Goal: Browse casually: Explore the website without a specific task or goal

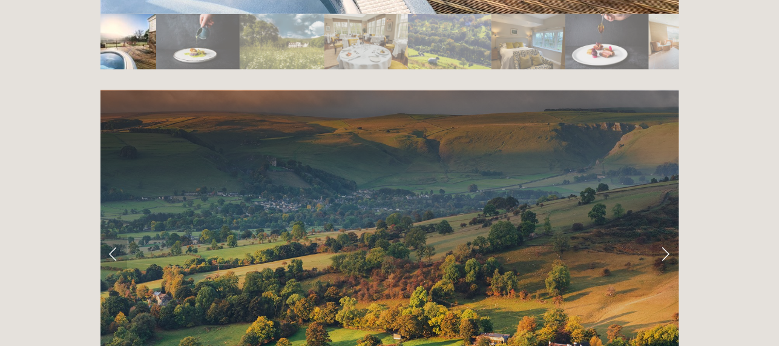
scroll to position [2296, 0]
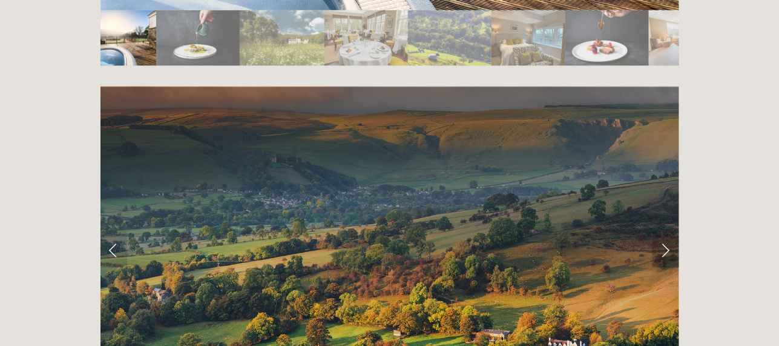
click at [669, 231] on link "Next Slide" at bounding box center [666, 249] width 27 height 36
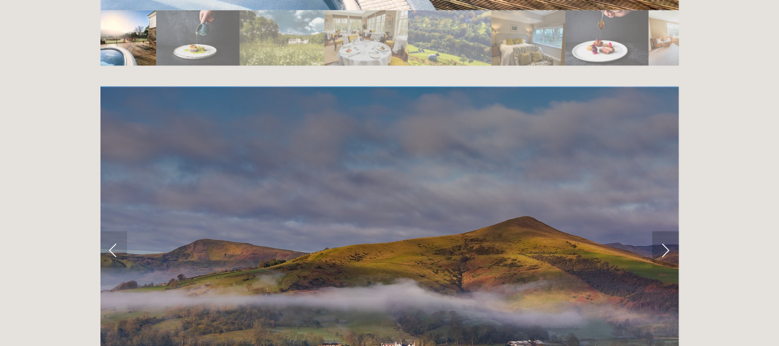
click at [669, 231] on link "Next Slide" at bounding box center [666, 249] width 27 height 36
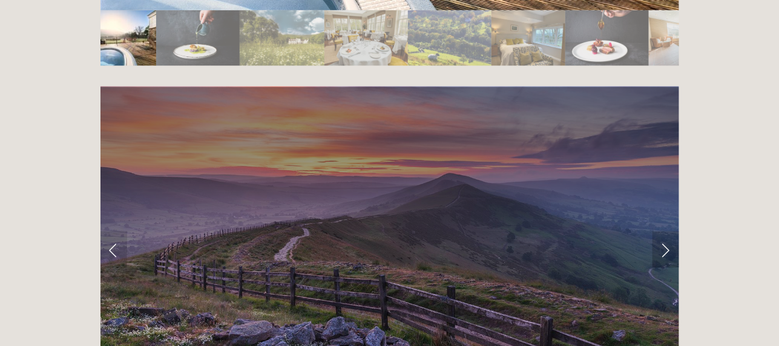
click at [669, 231] on link "Next Slide" at bounding box center [666, 249] width 27 height 36
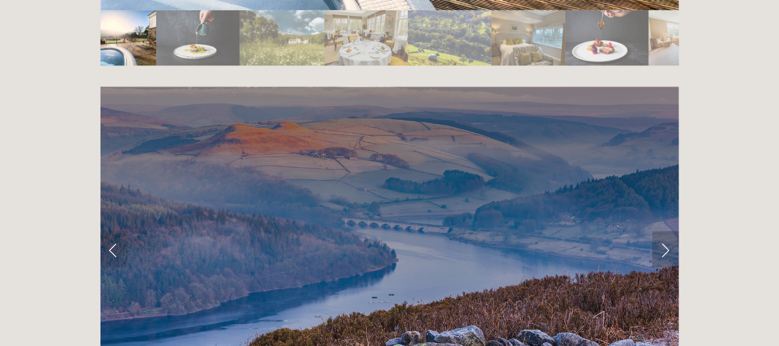
click at [669, 231] on link "Next Slide" at bounding box center [666, 249] width 27 height 36
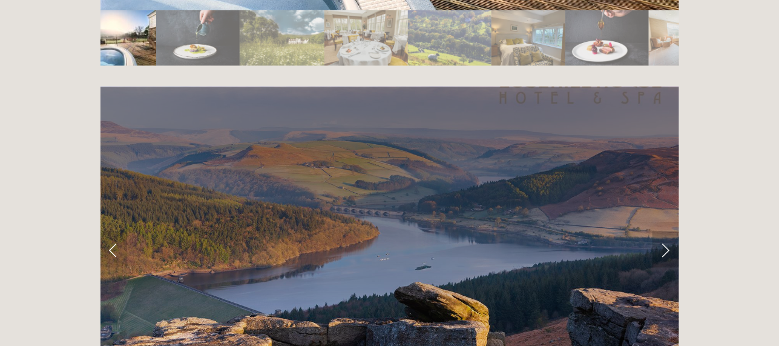
click at [669, 231] on link "Next Slide" at bounding box center [666, 249] width 27 height 36
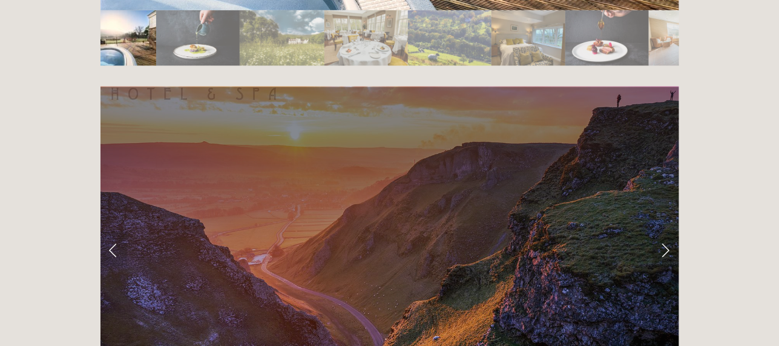
click at [669, 231] on link "Next Slide" at bounding box center [666, 249] width 27 height 36
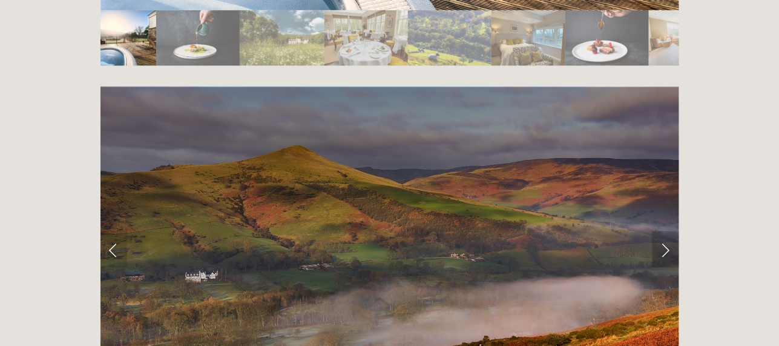
click at [669, 231] on link "Next Slide" at bounding box center [666, 249] width 27 height 36
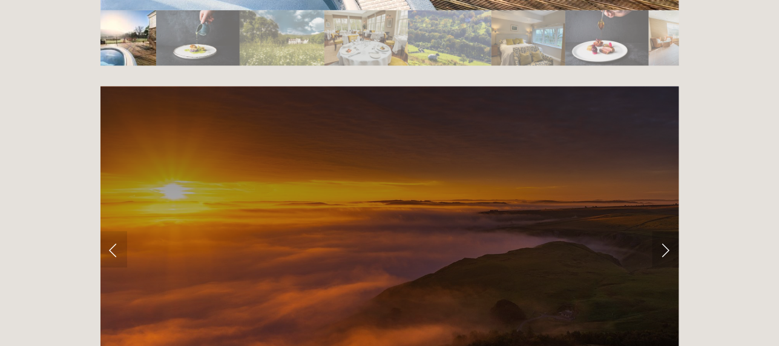
click at [669, 231] on link "Next Slide" at bounding box center [666, 249] width 27 height 36
click at [667, 231] on link "Next Slide" at bounding box center [666, 249] width 27 height 36
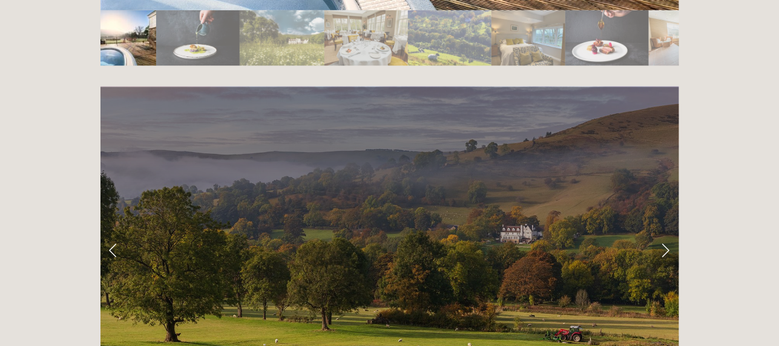
click at [667, 231] on link "Next Slide" at bounding box center [666, 249] width 27 height 36
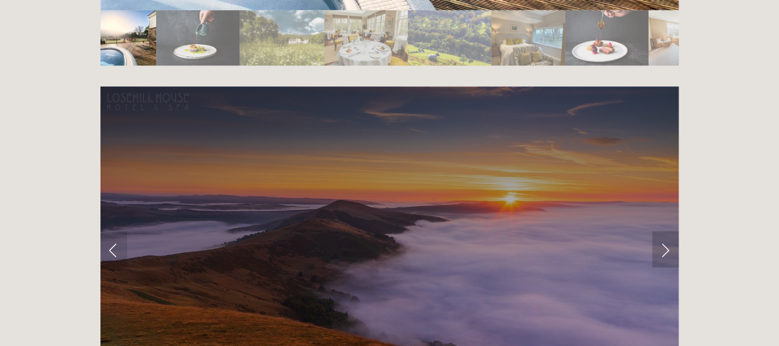
click at [667, 231] on link "Next Slide" at bounding box center [666, 249] width 27 height 36
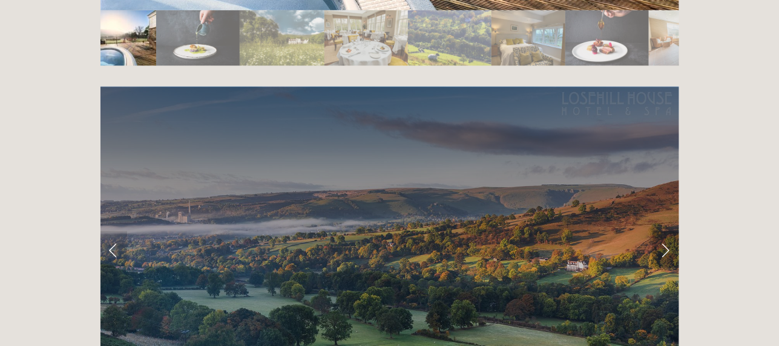
click at [667, 231] on link "Next Slide" at bounding box center [666, 249] width 27 height 36
